Goal: Navigation & Orientation: Find specific page/section

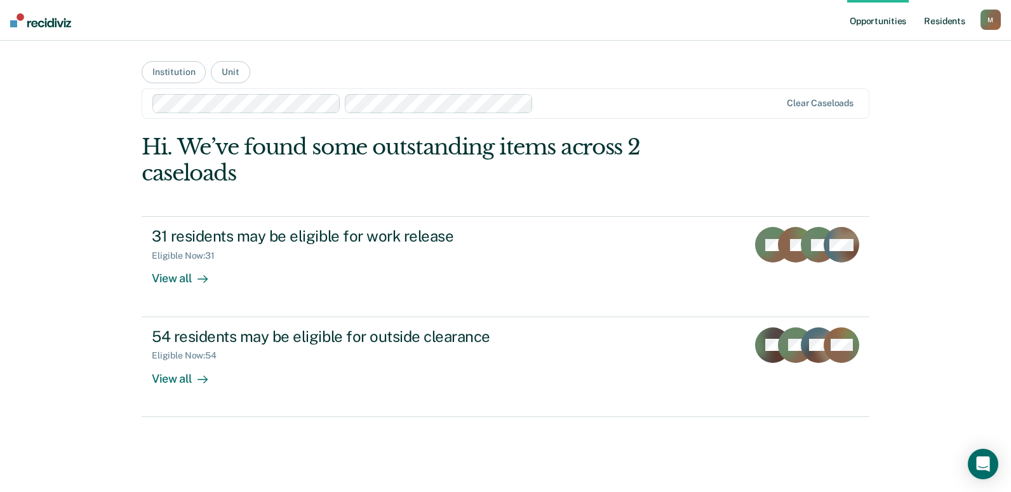
click at [943, 24] on link "Resident s" at bounding box center [945, 20] width 46 height 41
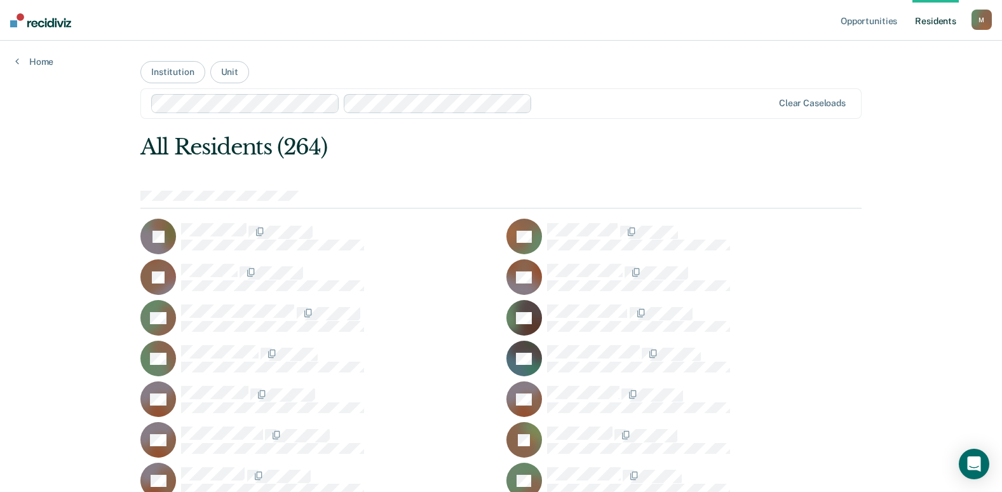
click at [989, 15] on div "M" at bounding box center [981, 20] width 20 height 20
click at [891, 54] on link "Profile" at bounding box center [930, 51] width 102 height 11
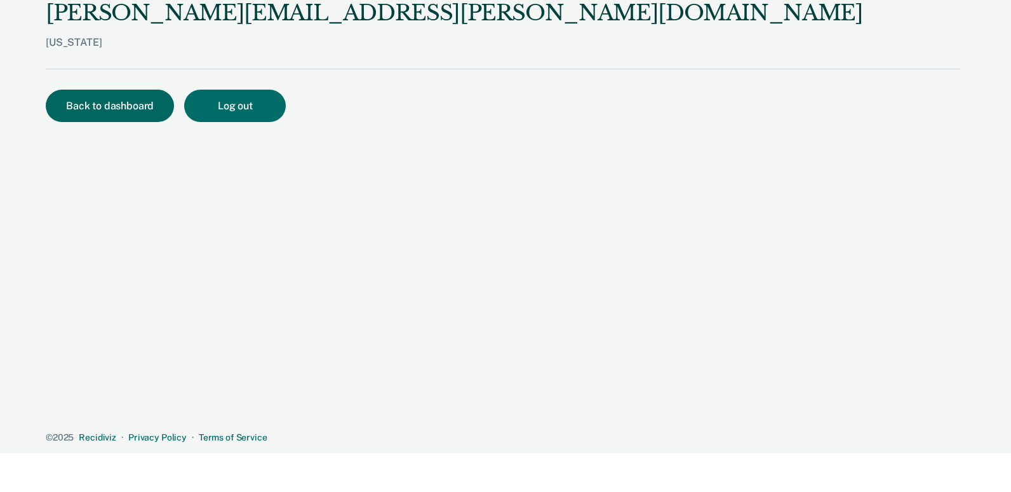
click at [108, 107] on button "Back to dashboard" at bounding box center [110, 106] width 128 height 32
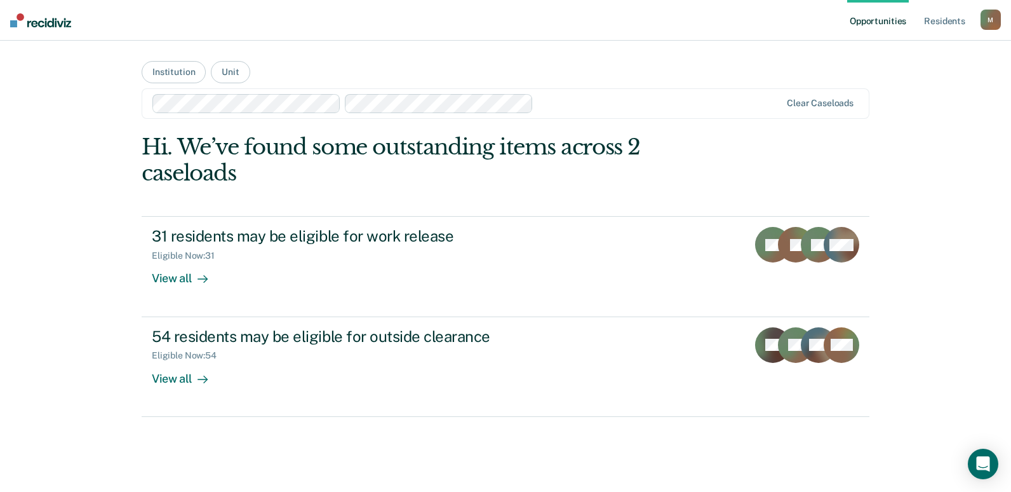
click at [996, 30] on div "[PERSON_NAME][EMAIL_ADDRESS][PERSON_NAME][DOMAIN_NAME] M Profile How it works L…" at bounding box center [991, 22] width 20 height 24
click at [995, 22] on div "M" at bounding box center [991, 20] width 20 height 20
click at [896, 63] on link "How it works" at bounding box center [940, 67] width 102 height 11
click at [938, 26] on link "Resident s" at bounding box center [945, 20] width 46 height 41
